Goal: Check status: Check status

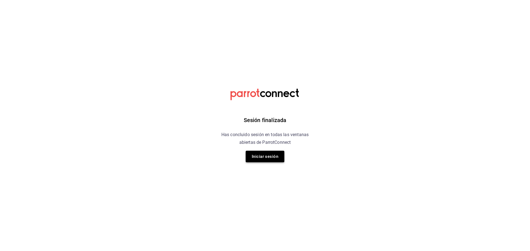
click at [255, 157] on button "Iniciar sesión" at bounding box center [264, 157] width 39 height 12
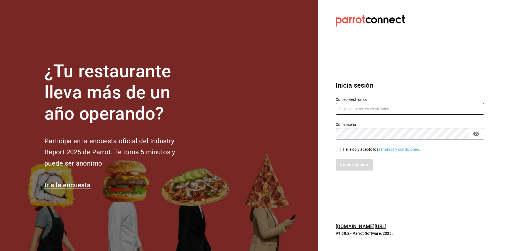
type input "[PERSON_NAME][EMAIL_ADDRESS][PERSON_NAME][DOMAIN_NAME]"
click at [353, 152] on div "He leído y acepto los Términos y condiciones." at bounding box center [381, 150] width 77 height 6
click at [340, 152] on input "He leído y acepto los Términos y condiciones." at bounding box center [337, 149] width 5 height 5
checkbox input "true"
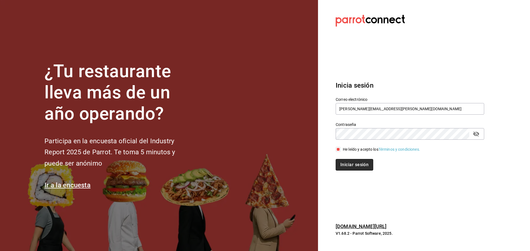
click at [350, 166] on button "Iniciar sesión" at bounding box center [354, 165] width 38 height 12
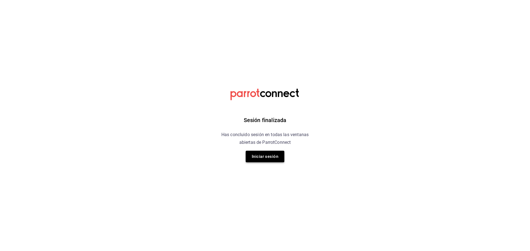
click at [262, 155] on button "Iniciar sesión" at bounding box center [264, 157] width 39 height 12
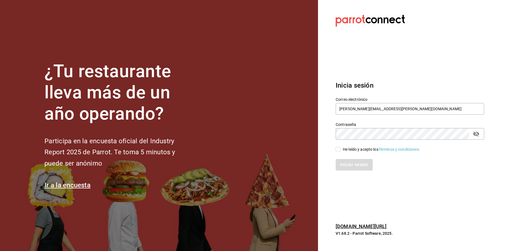
click at [337, 153] on div "Iniciar sesión" at bounding box center [406, 162] width 155 height 18
click at [337, 150] on input "He leído y acepto los Términos y condiciones." at bounding box center [337, 149] width 5 height 5
checkbox input "true"
click at [348, 164] on button "Iniciar sesión" at bounding box center [354, 165] width 38 height 12
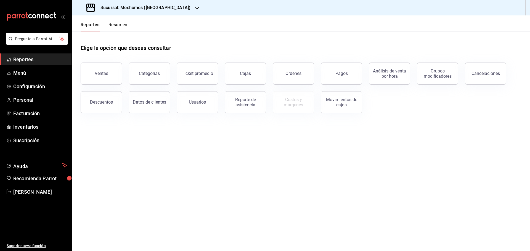
click at [97, 77] on button "Ventas" at bounding box center [101, 74] width 41 height 22
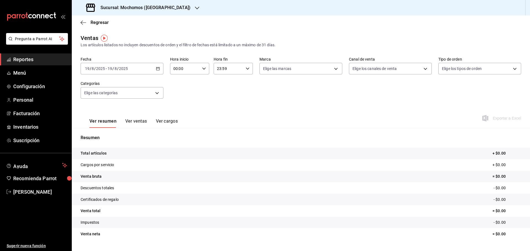
click at [137, 71] on div "2025-08-19 19 / 8 / 2025 - 2025-08-19 19 / 8 / 2025" at bounding box center [122, 69] width 83 height 12
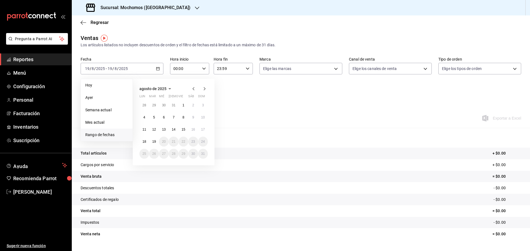
click at [142, 147] on div "28 29 30 31 1 2 3 4 5 6 7 8 9 10 11 12 13 14 15 16 17 18 19 20 21 22 23 24 25 2…" at bounding box center [173, 129] width 68 height 58
click at [150, 140] on button "19" at bounding box center [154, 142] width 10 height 10
click at [145, 142] on abbr "18" at bounding box center [144, 142] width 4 height 4
click at [145, 142] on div "Resumen Total artículos + $0.00 Cargos por servicio + $0.00 Venta bruta = $0.00…" at bounding box center [301, 191] width 458 height 112
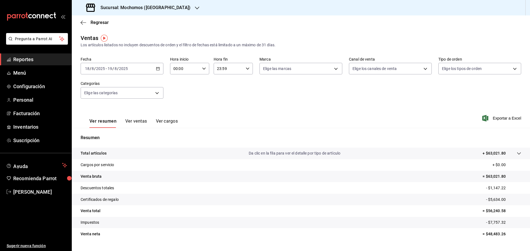
click at [129, 68] on div "2025-08-18 18 / 8 / 2025 - 2025-08-19 19 / 8 / 2025" at bounding box center [122, 69] width 83 height 12
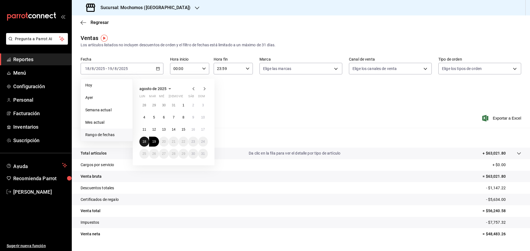
click at [145, 142] on abbr "18" at bounding box center [144, 142] width 4 height 4
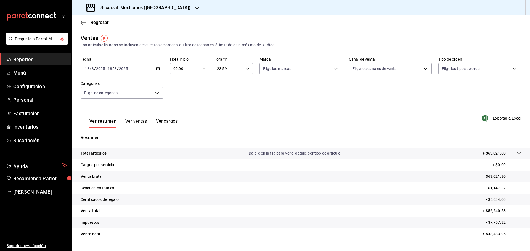
click at [125, 5] on h3 "Sucursal: Mochomos (Cancun)" at bounding box center [143, 7] width 94 height 7
click at [89, 33] on span "Ryoshi (Cancun)" at bounding box center [102, 36] width 53 height 6
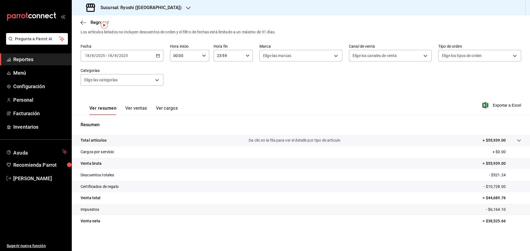
scroll to position [13, 0]
